Goal: Connect with others: Connect with others

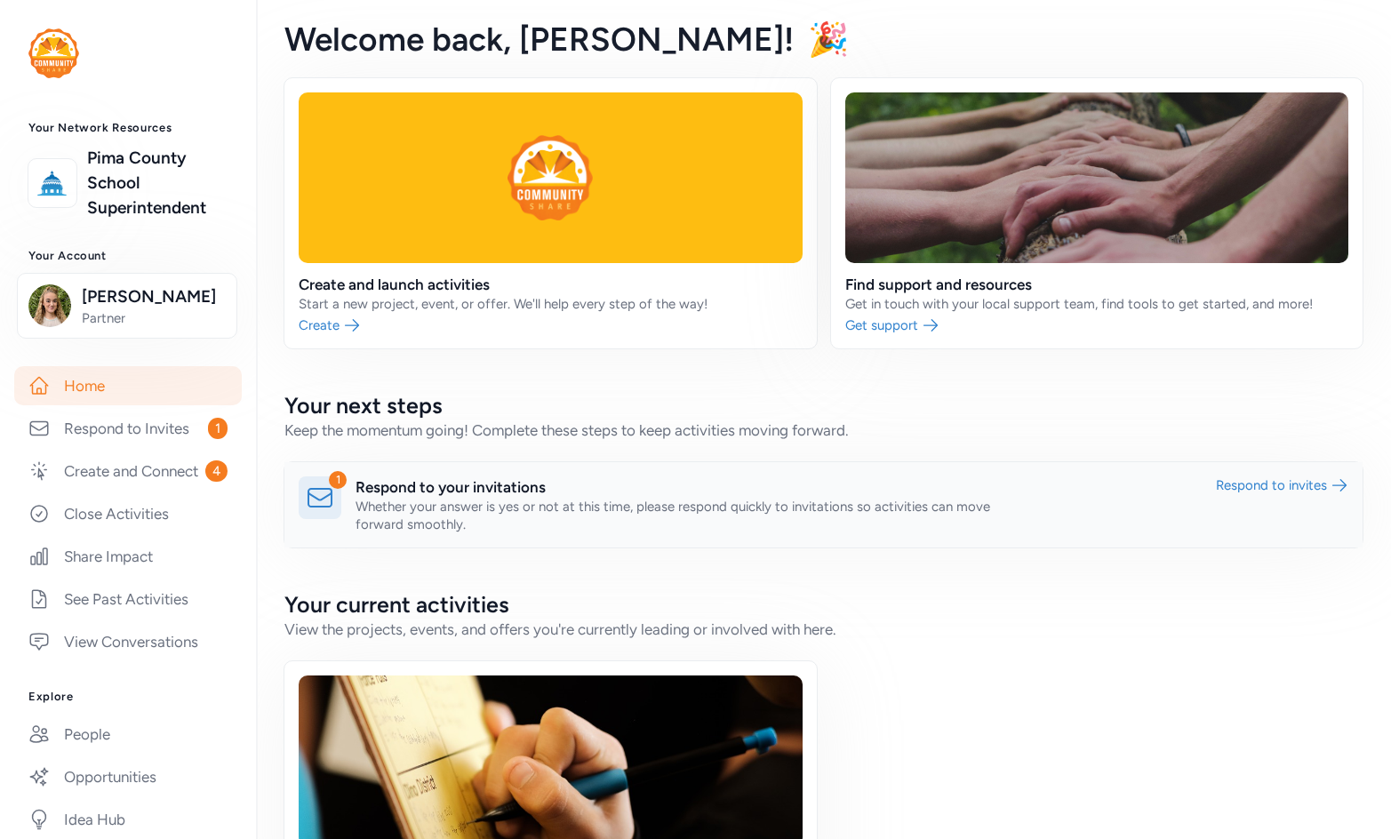
click at [387, 478] on link at bounding box center [823, 504] width 1078 height 85
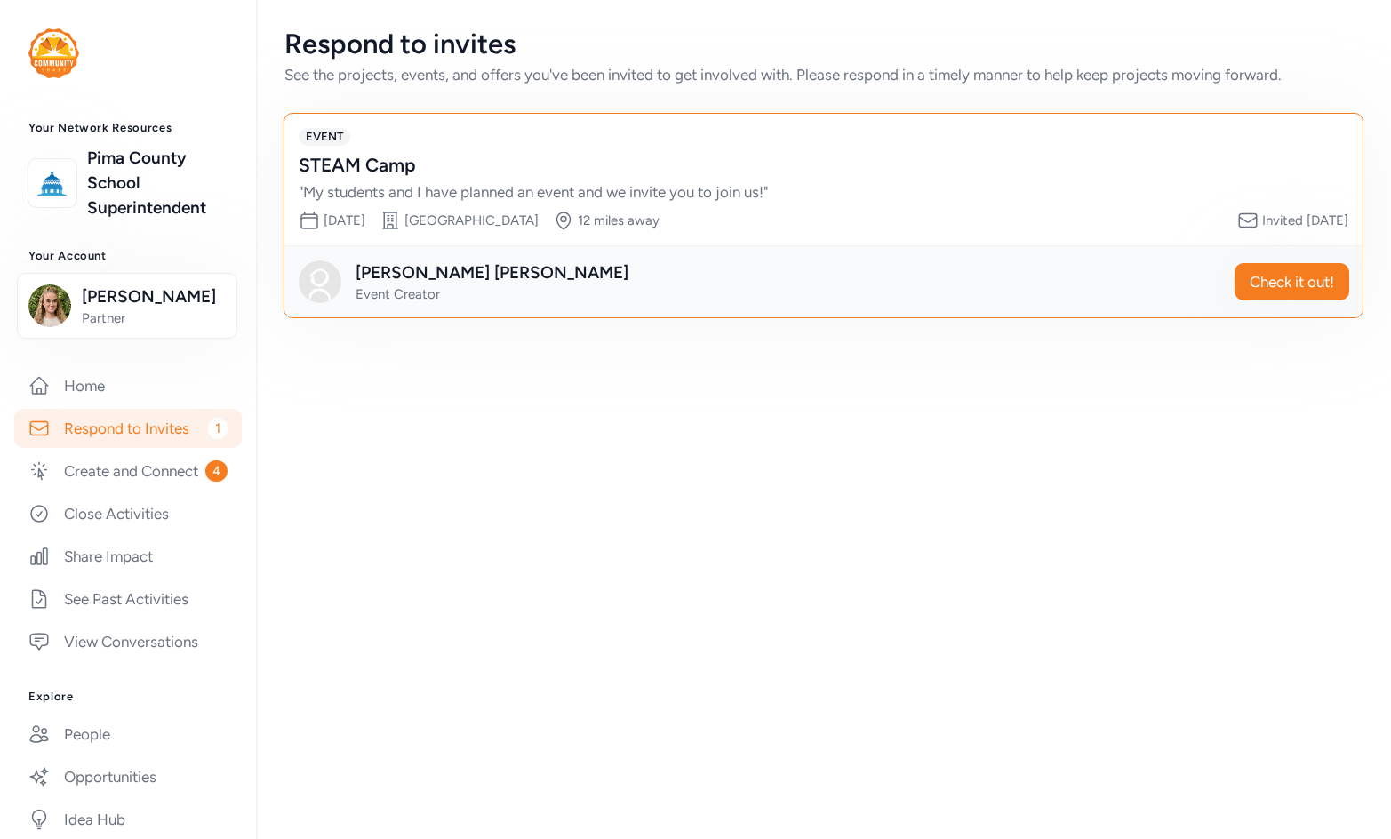
click at [375, 174] on div "STEAM Camp" at bounding box center [806, 165] width 1014 height 25
click at [140, 491] on link "Create and Connect 4" at bounding box center [128, 471] width 228 height 39
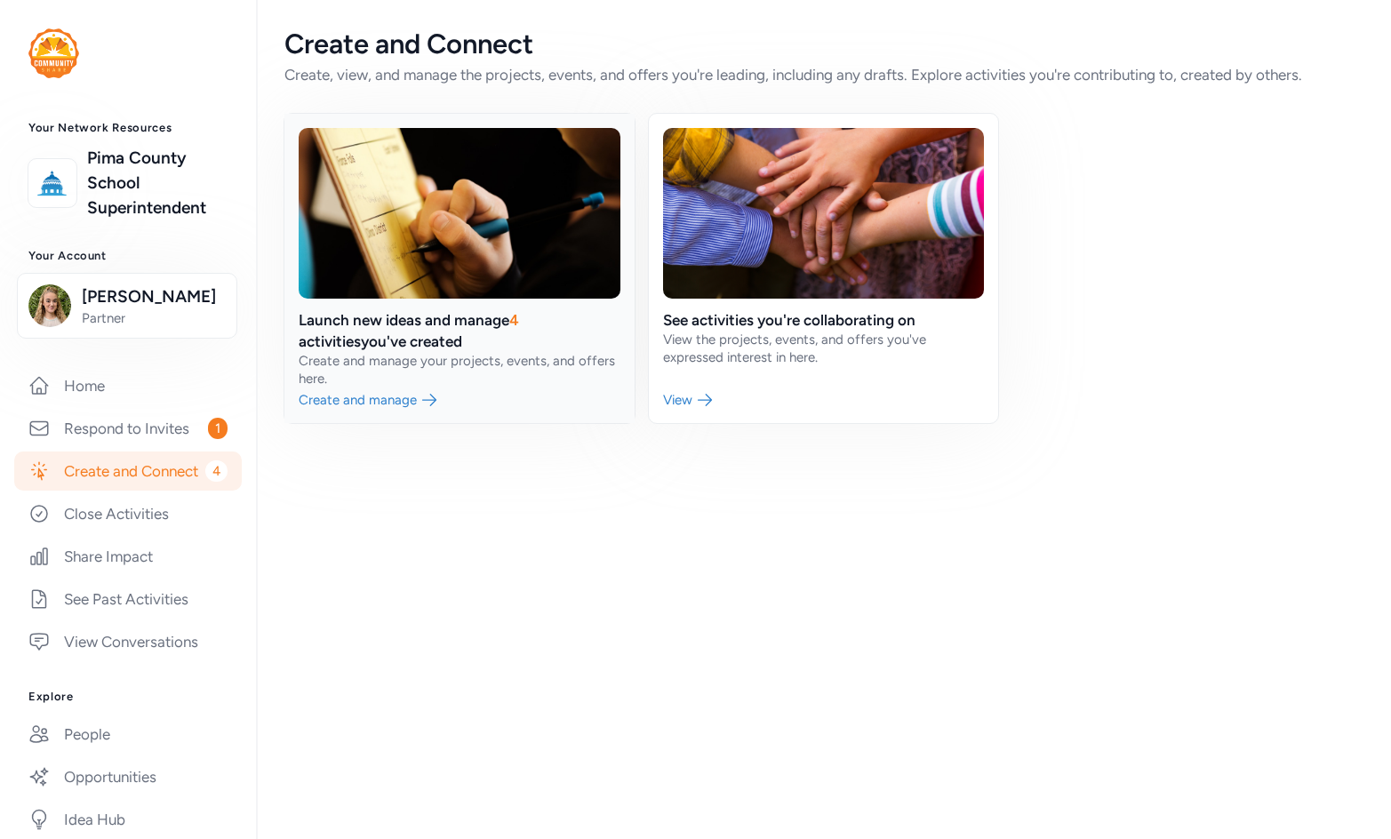
click at [373, 345] on link at bounding box center [459, 268] width 350 height 309
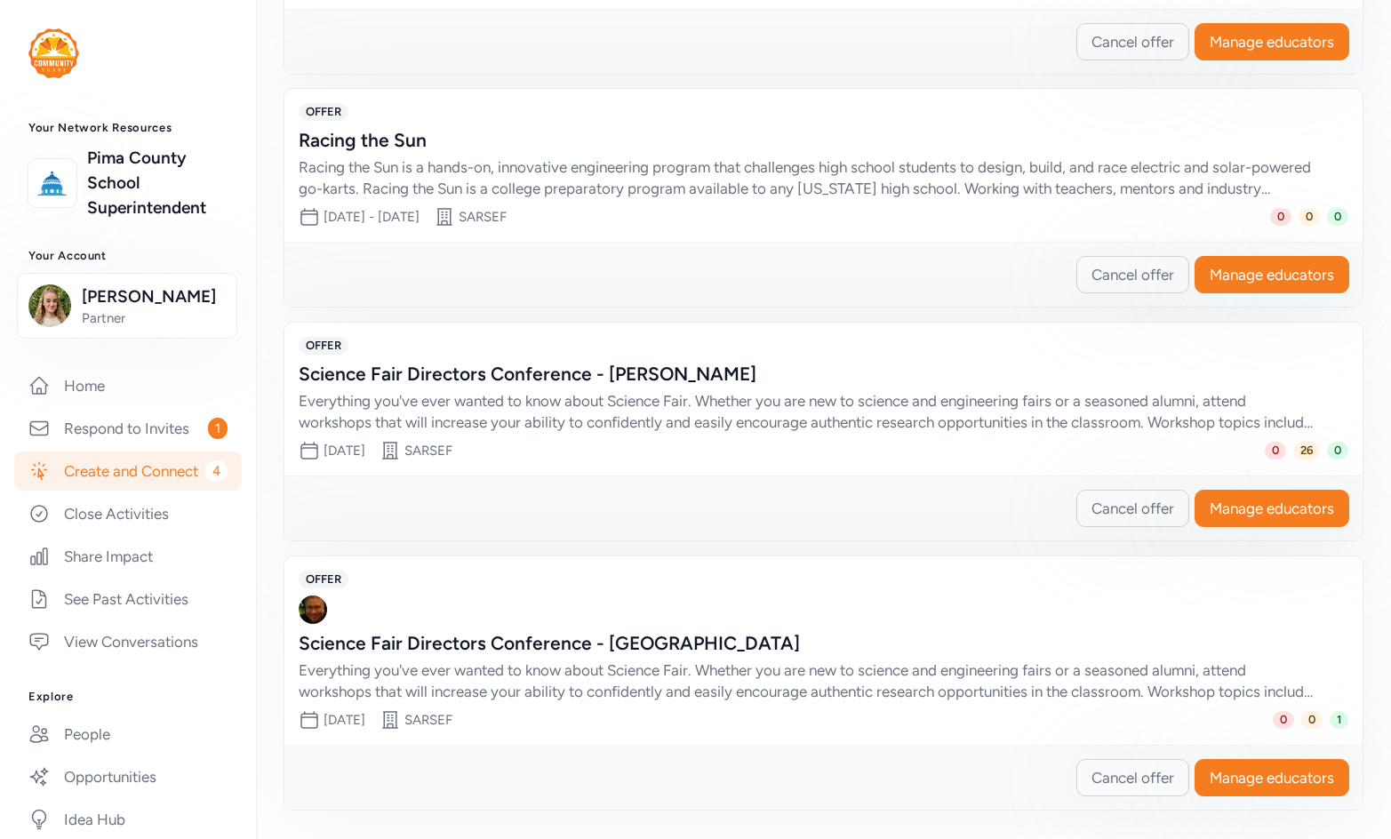
scroll to position [752, 0]
